Goal: Task Accomplishment & Management: Manage account settings

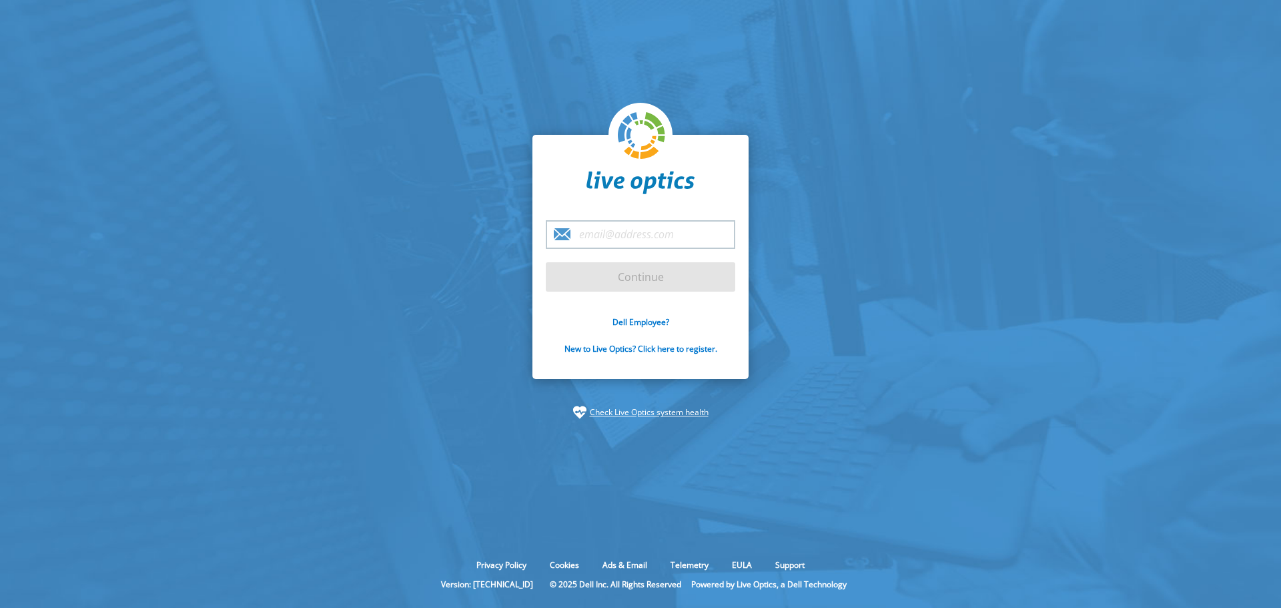
click at [635, 232] on input "email" at bounding box center [640, 234] width 189 height 29
paste input "robson.delangelo@approachtech.com.br"
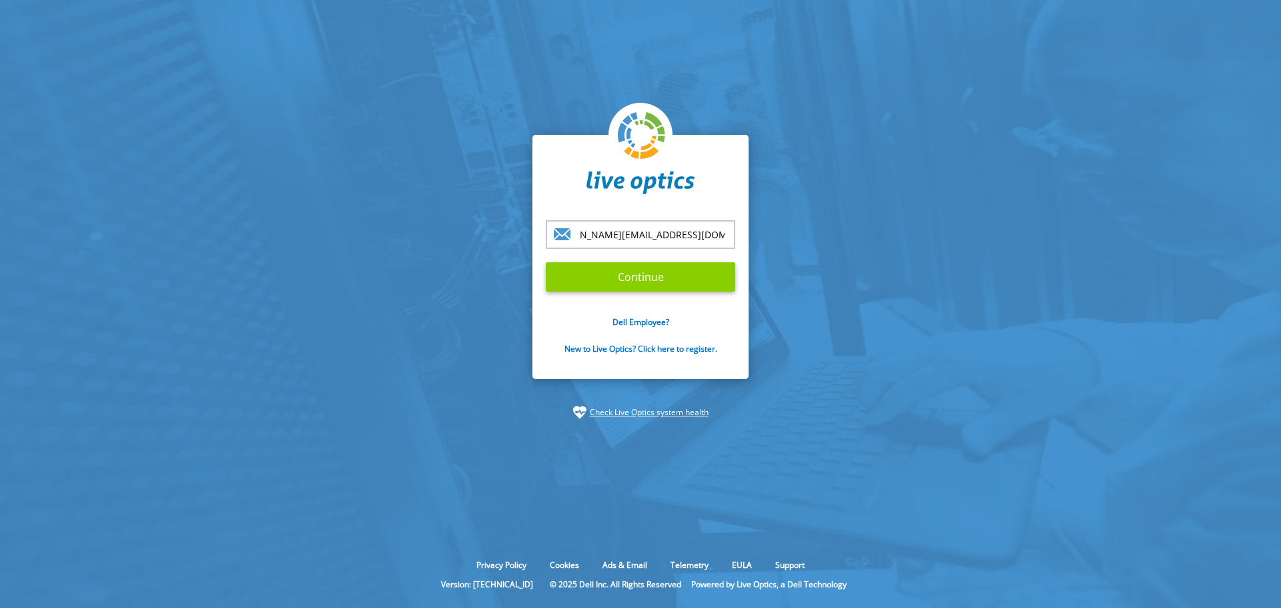
type input "robson.delangelo@approachtech.com.br"
click at [652, 284] on input "Continue" at bounding box center [640, 276] width 189 height 29
click at [630, 274] on input "Continue" at bounding box center [640, 276] width 189 height 29
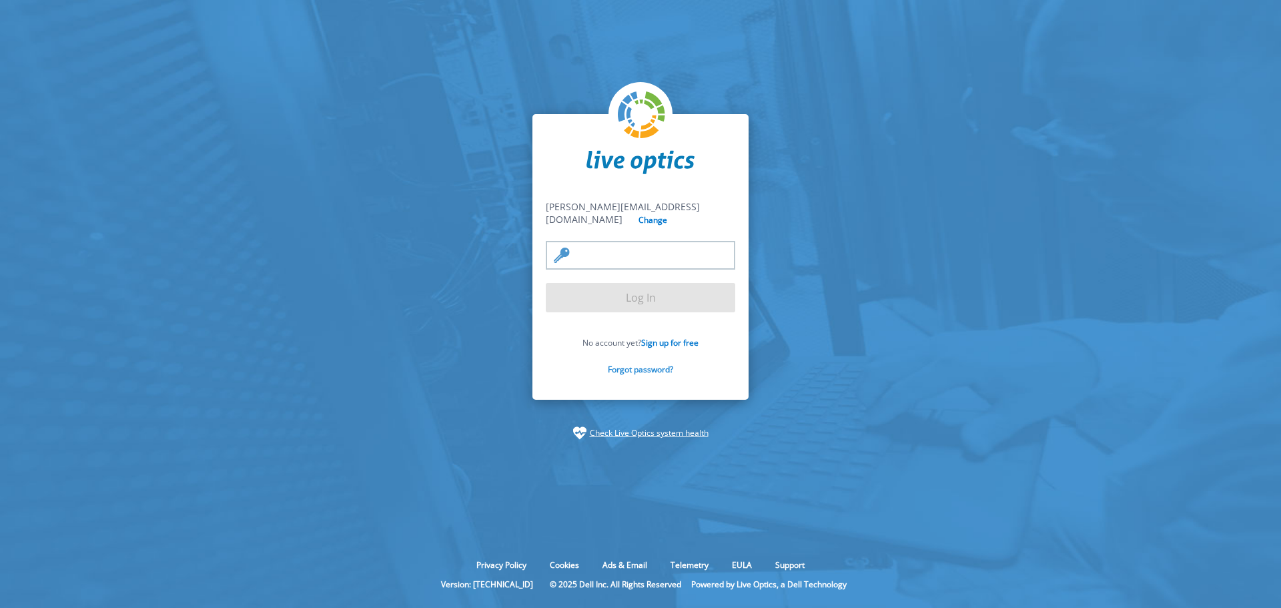
click at [641, 370] on link "Forgot password?" at bounding box center [640, 369] width 65 height 11
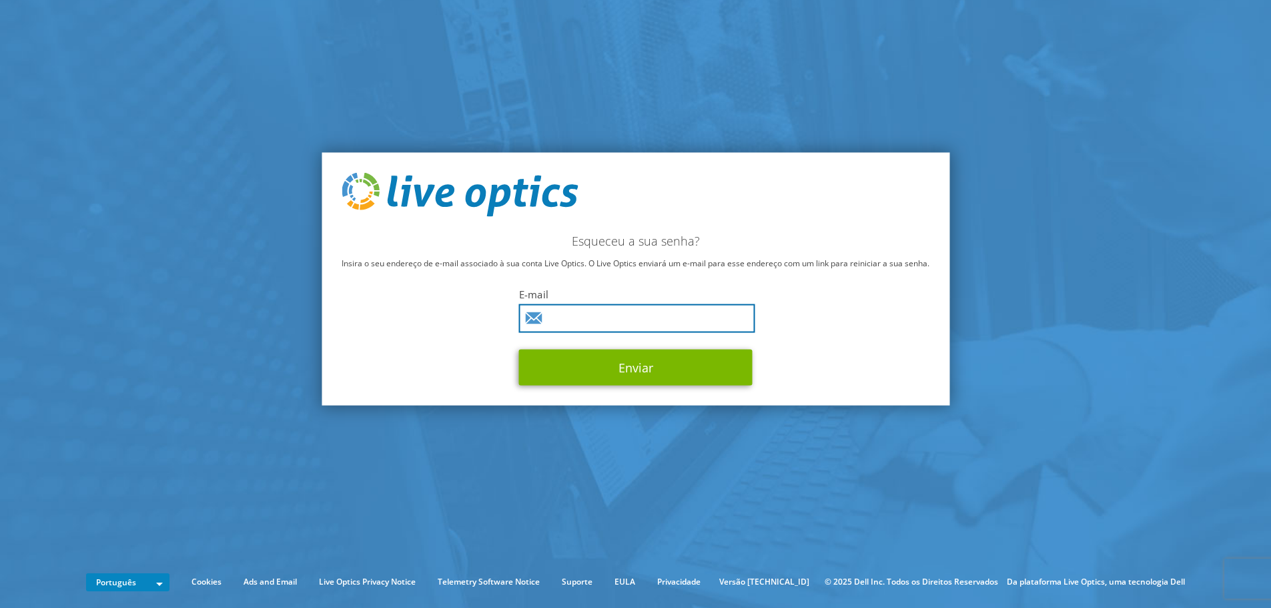
click at [599, 319] on input "text" at bounding box center [637, 318] width 236 height 29
paste input "robson.delangelo@approachtech.com.br"
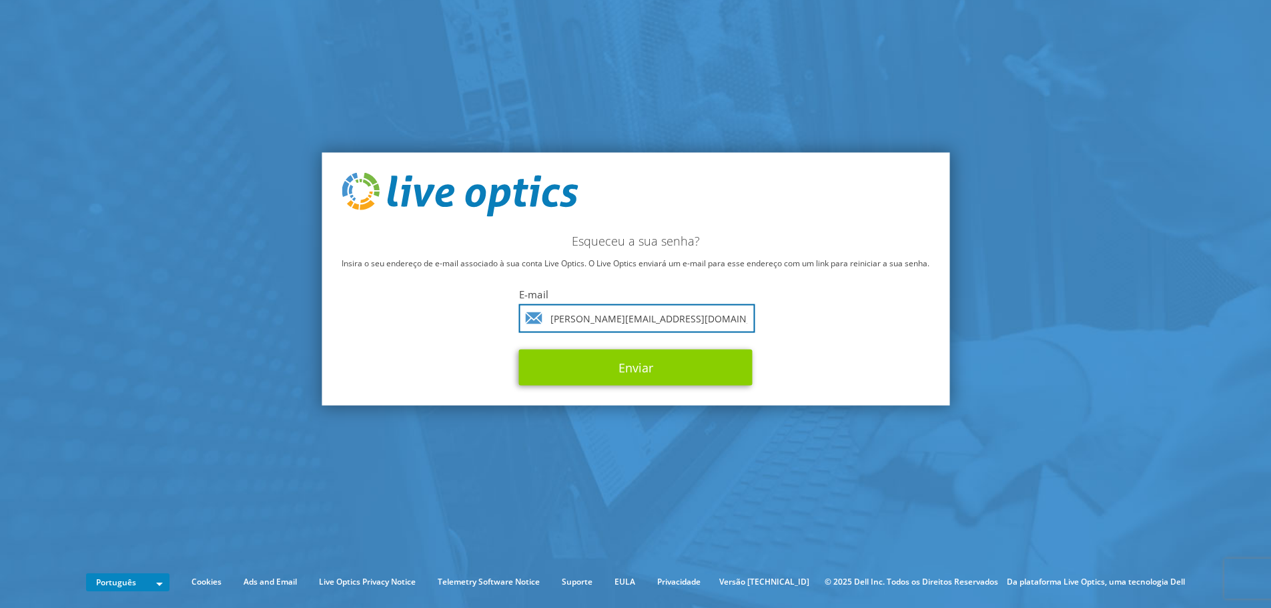
type input "robson.delangelo@approachtech.com.br"
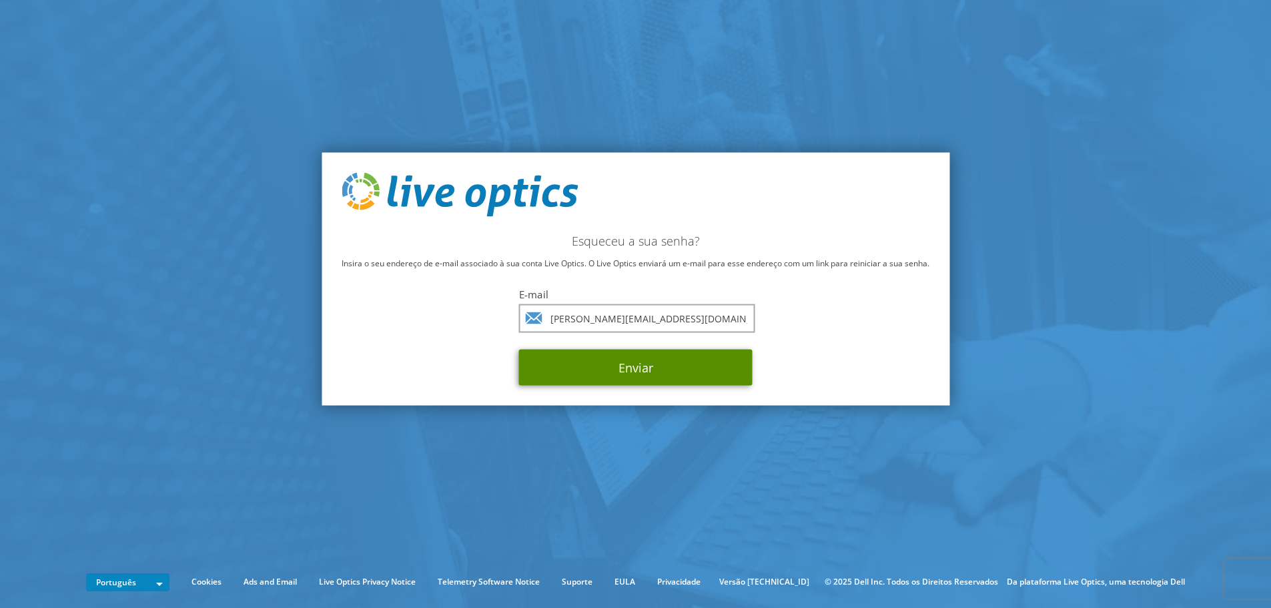
click at [635, 374] on button "Enviar" at bounding box center [635, 367] width 233 height 36
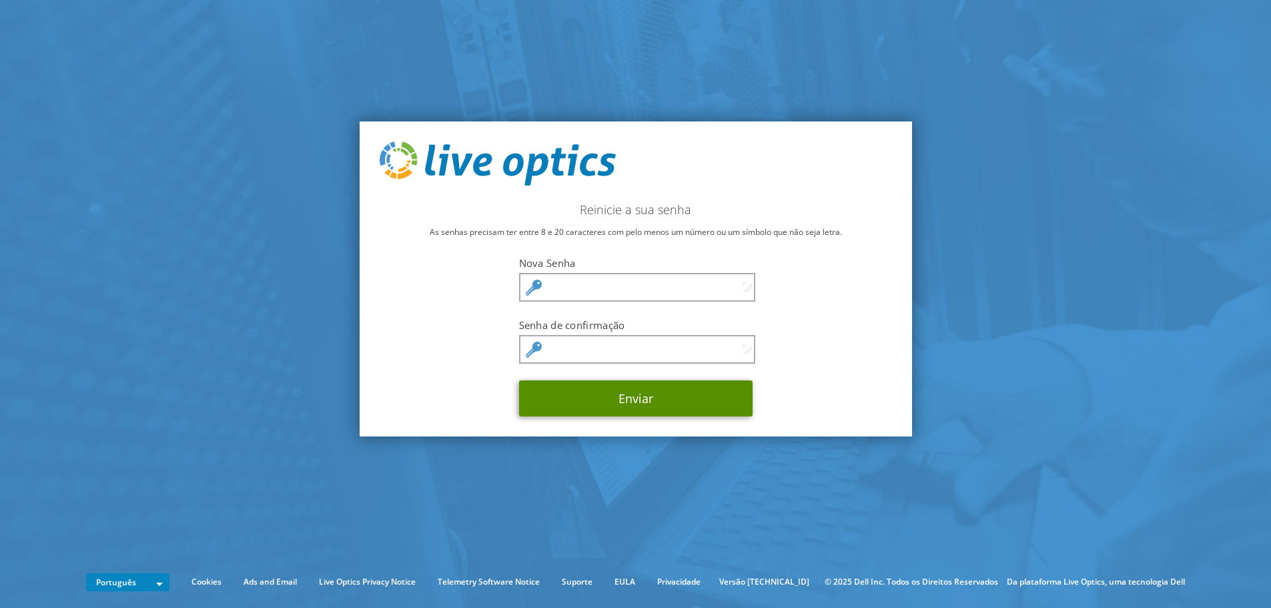
click at [642, 399] on button "Enviar" at bounding box center [635, 398] width 233 height 36
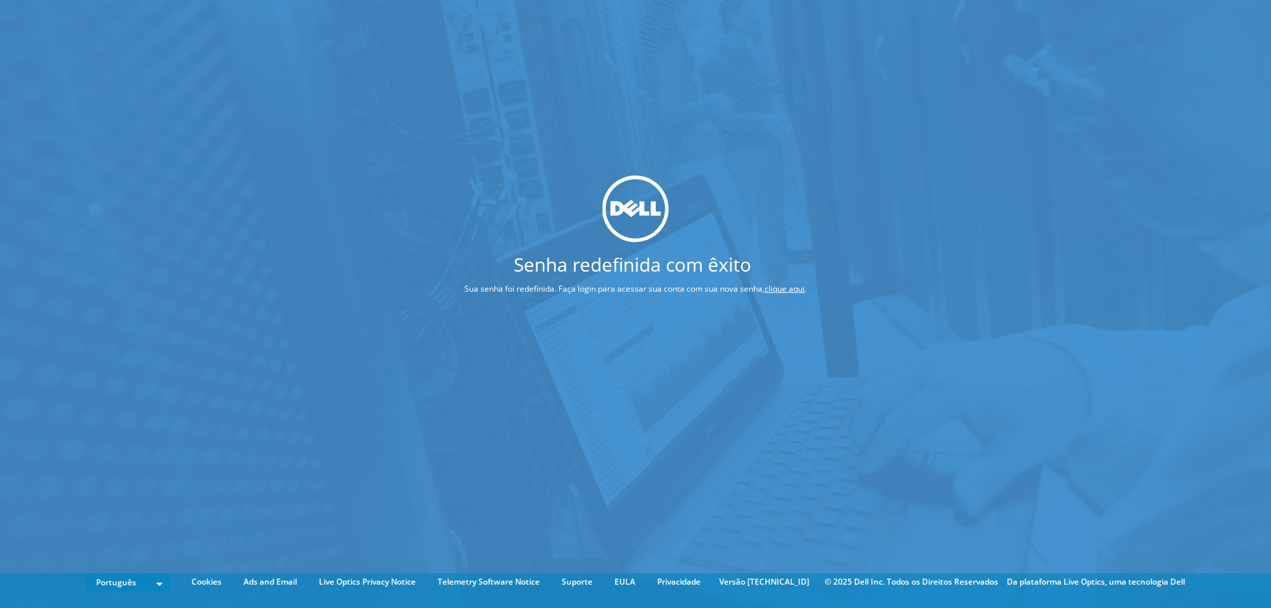
click at [786, 290] on link "clique aqui" at bounding box center [784, 288] width 40 height 11
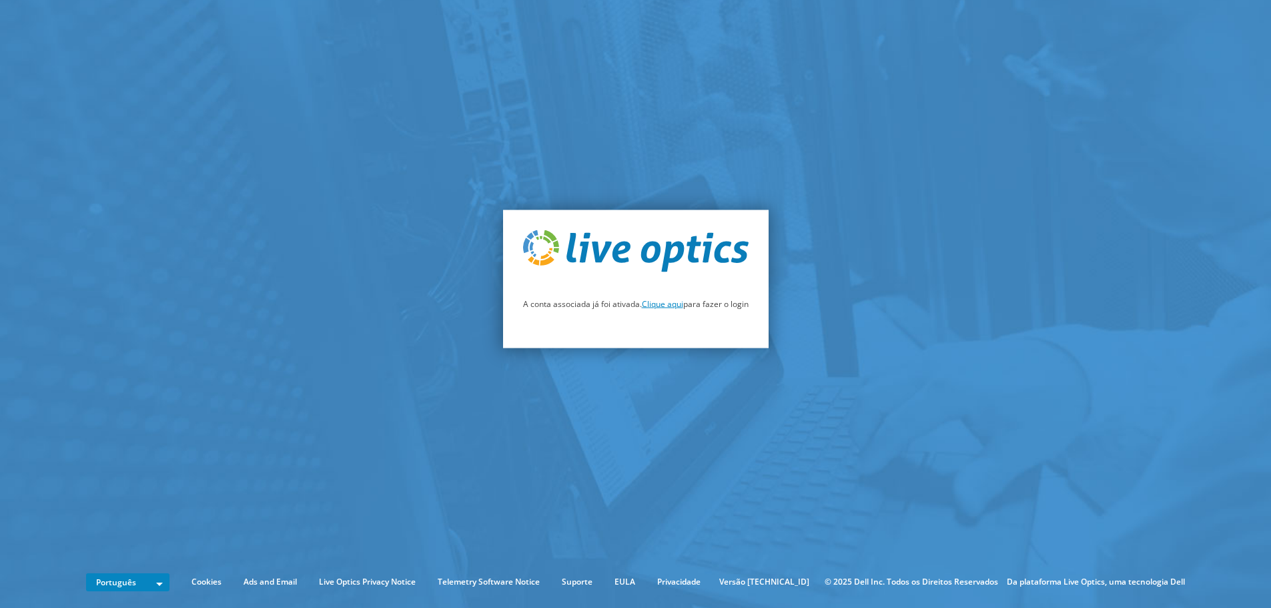
click at [672, 306] on link "Clique aqui" at bounding box center [662, 303] width 41 height 11
click at [666, 307] on link "Clique aqui" at bounding box center [662, 303] width 41 height 11
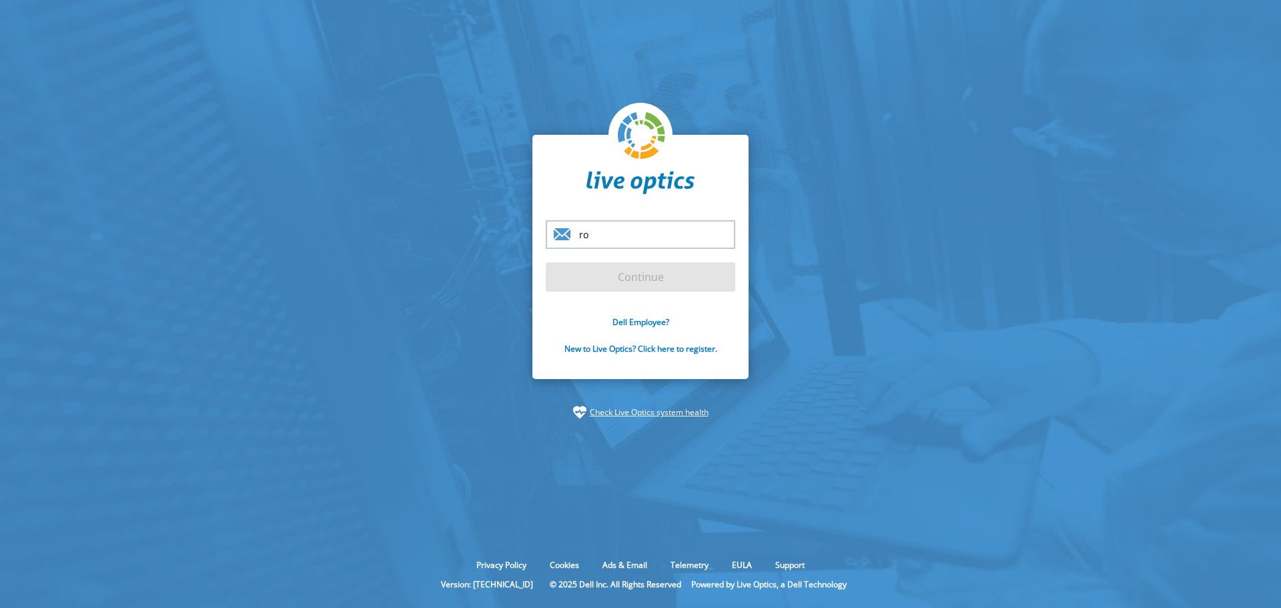
type input "r"
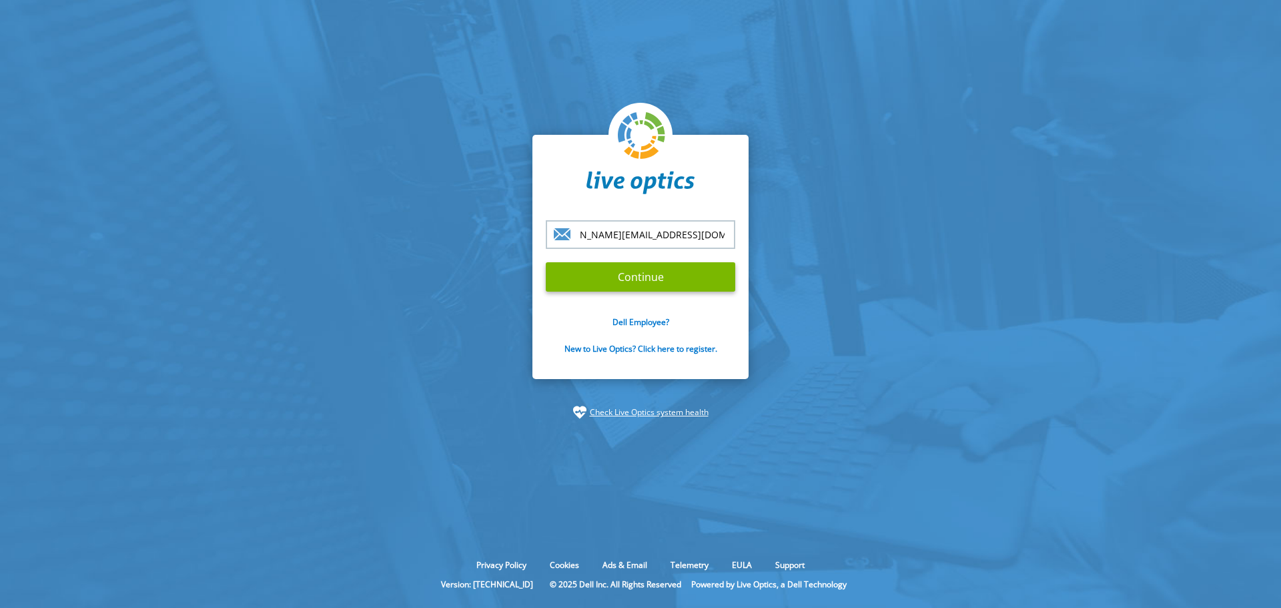
type input "[PERSON_NAME][EMAIL_ADDRESS][DOMAIN_NAME]"
click at [662, 274] on input "Continue" at bounding box center [640, 276] width 189 height 29
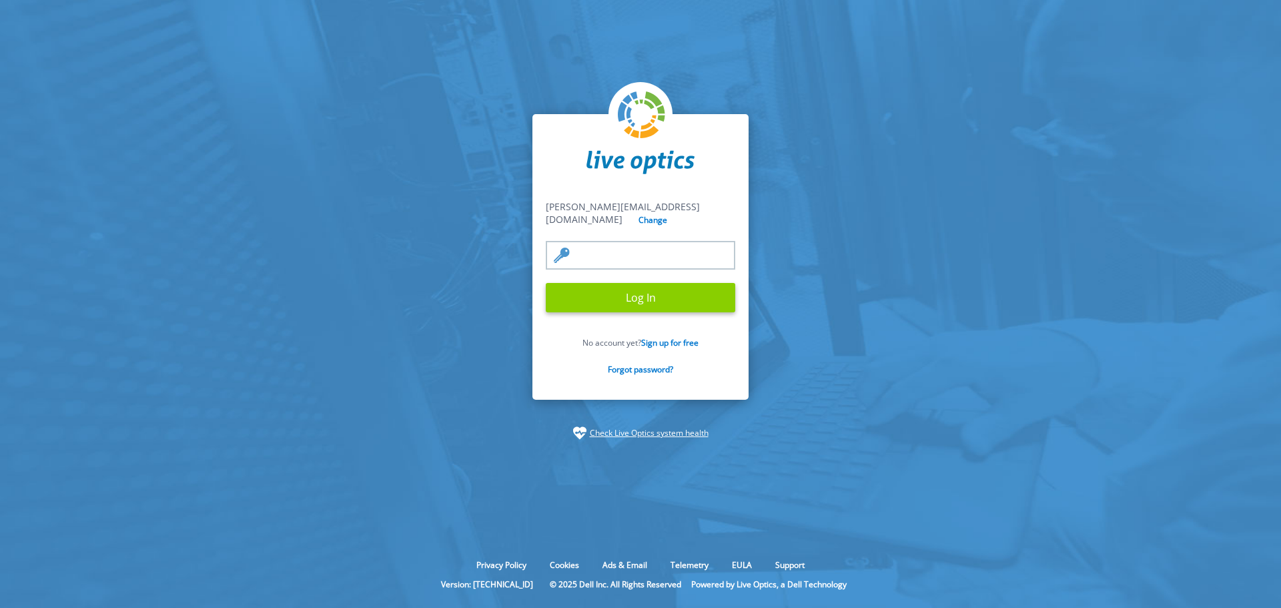
click at [643, 300] on input "Log In" at bounding box center [640, 297] width 189 height 29
click at [654, 292] on input "Log In" at bounding box center [640, 297] width 189 height 29
click at [624, 304] on input "Log In" at bounding box center [640, 297] width 189 height 29
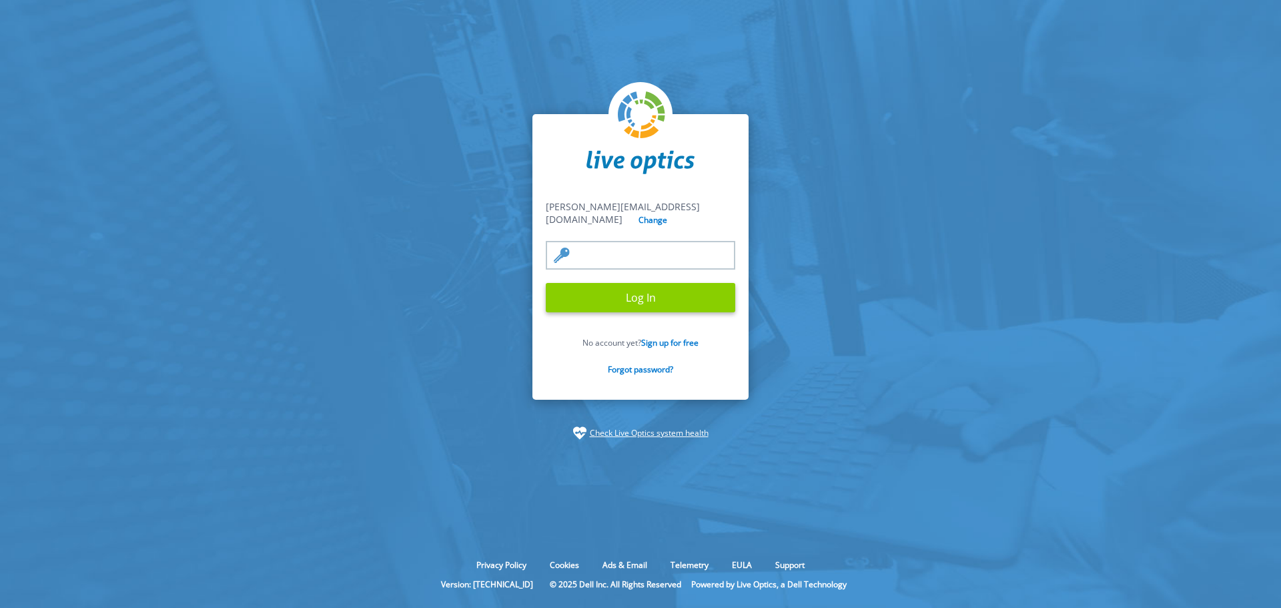
click at [624, 304] on input "Log In" at bounding box center [640, 297] width 189 height 29
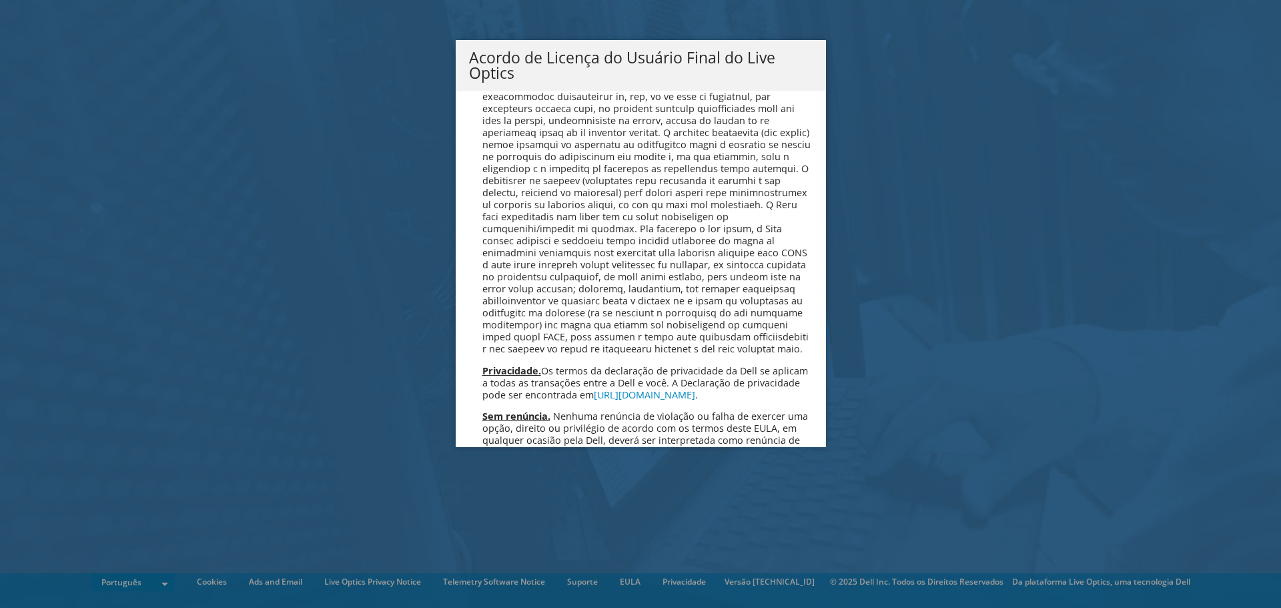
scroll to position [5333, 0]
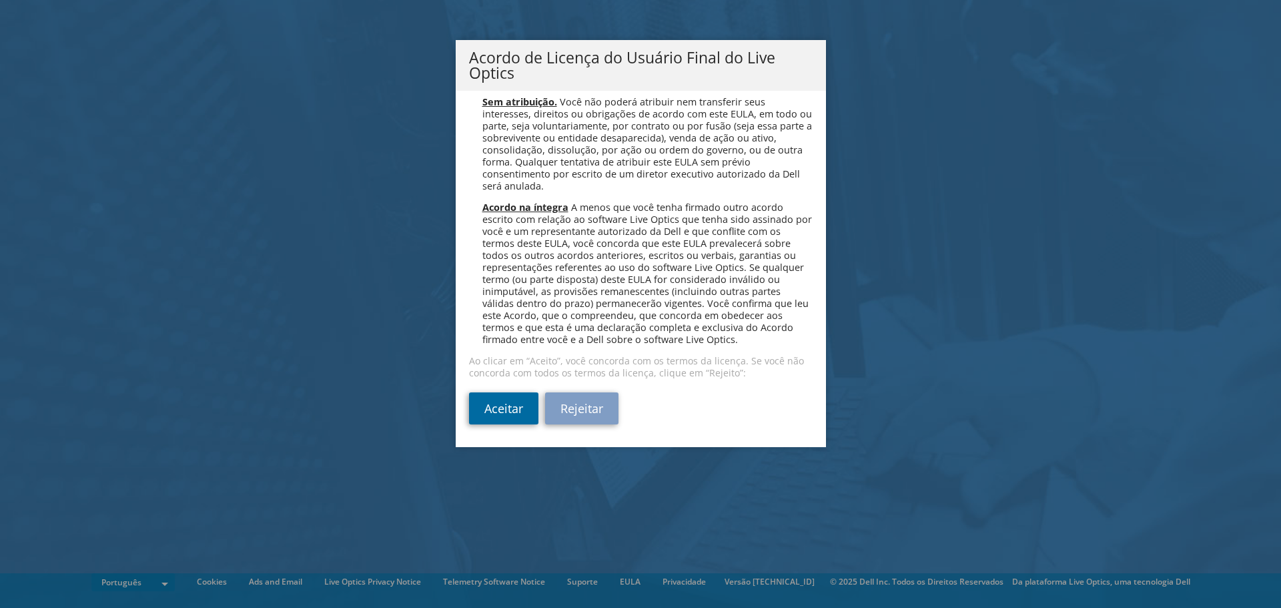
click at [512, 415] on link "Aceitar" at bounding box center [503, 408] width 69 height 32
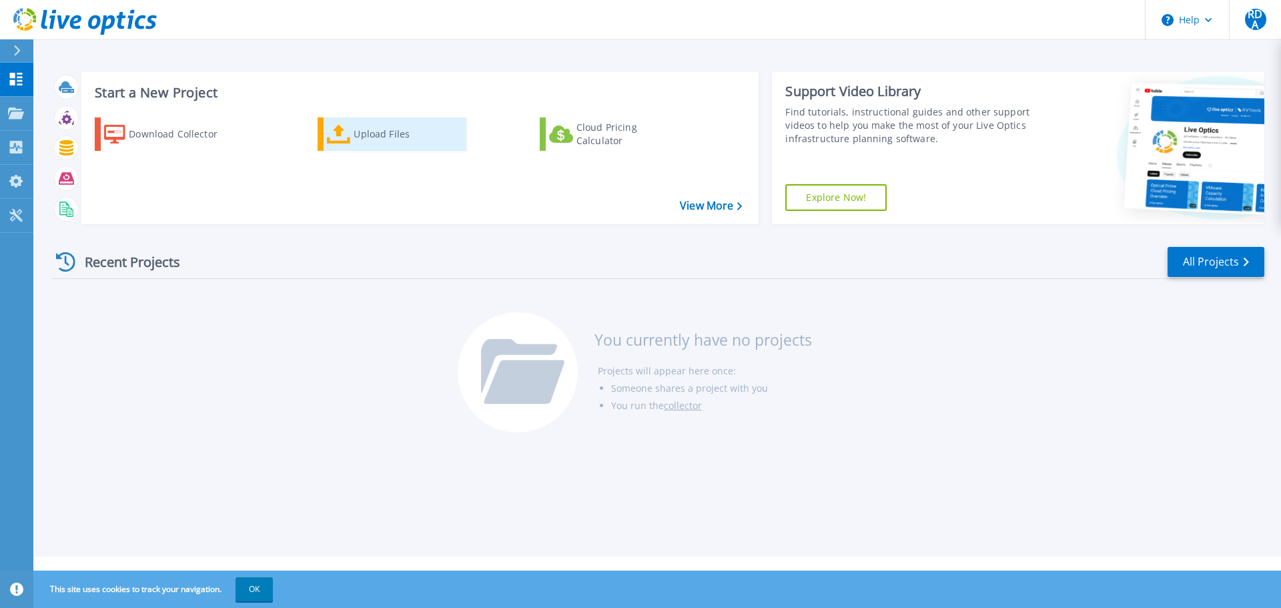
click at [375, 136] on div "Upload Files" at bounding box center [407, 134] width 107 height 27
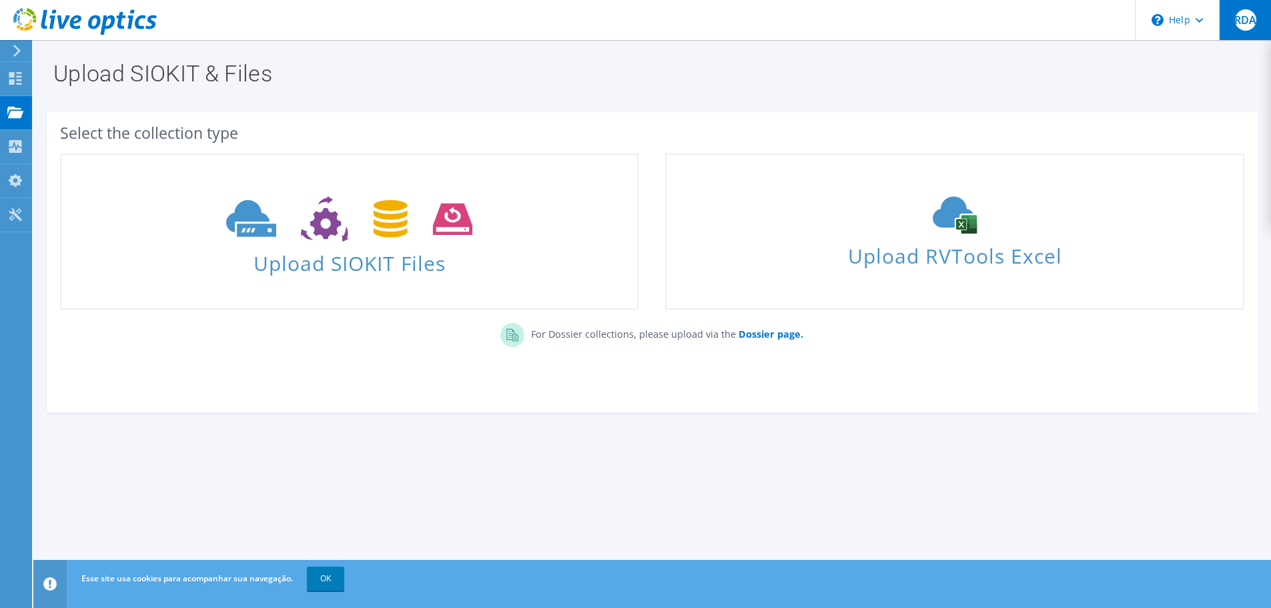
click at [1248, 24] on span "RDA" at bounding box center [1245, 19] width 21 height 21
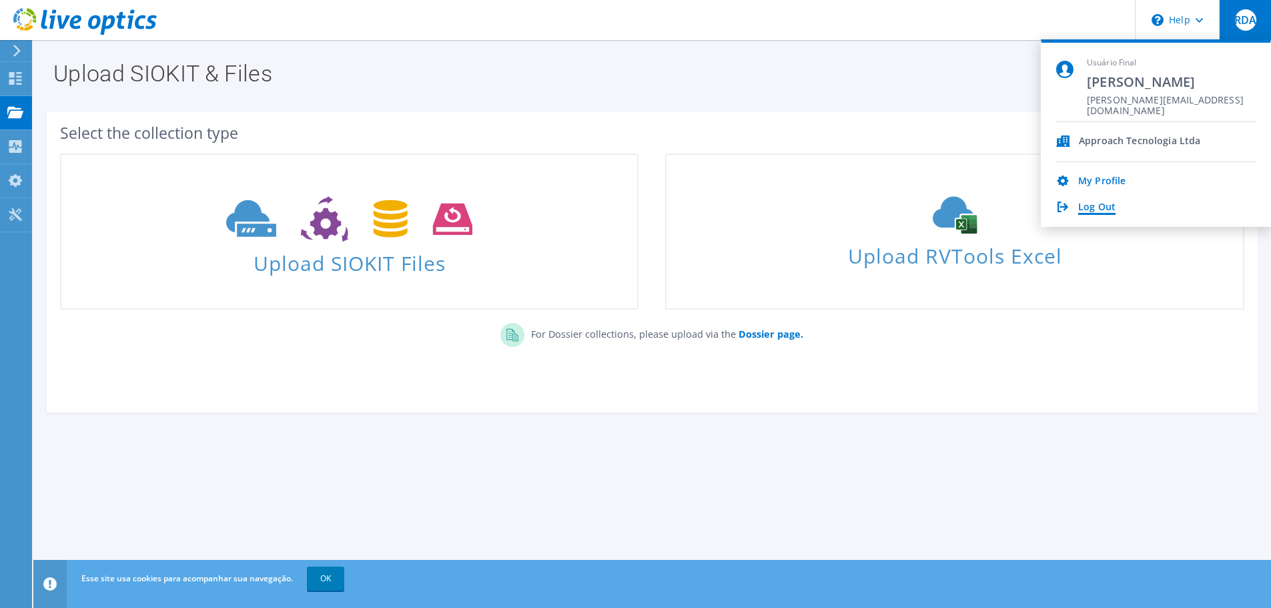
click at [1089, 208] on link "Log Out" at bounding box center [1096, 207] width 37 height 13
